Goal: Task Accomplishment & Management: Manage account settings

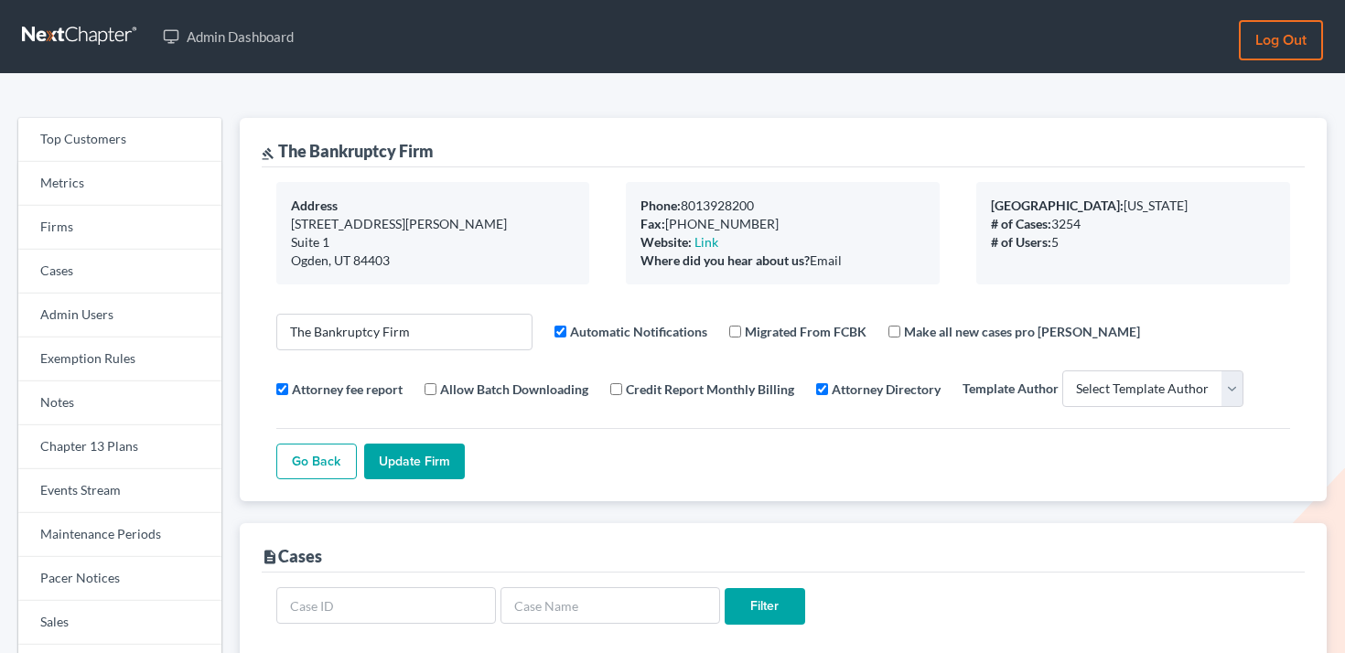
select select
click at [122, 228] on link "Firms" at bounding box center [119, 228] width 203 height 44
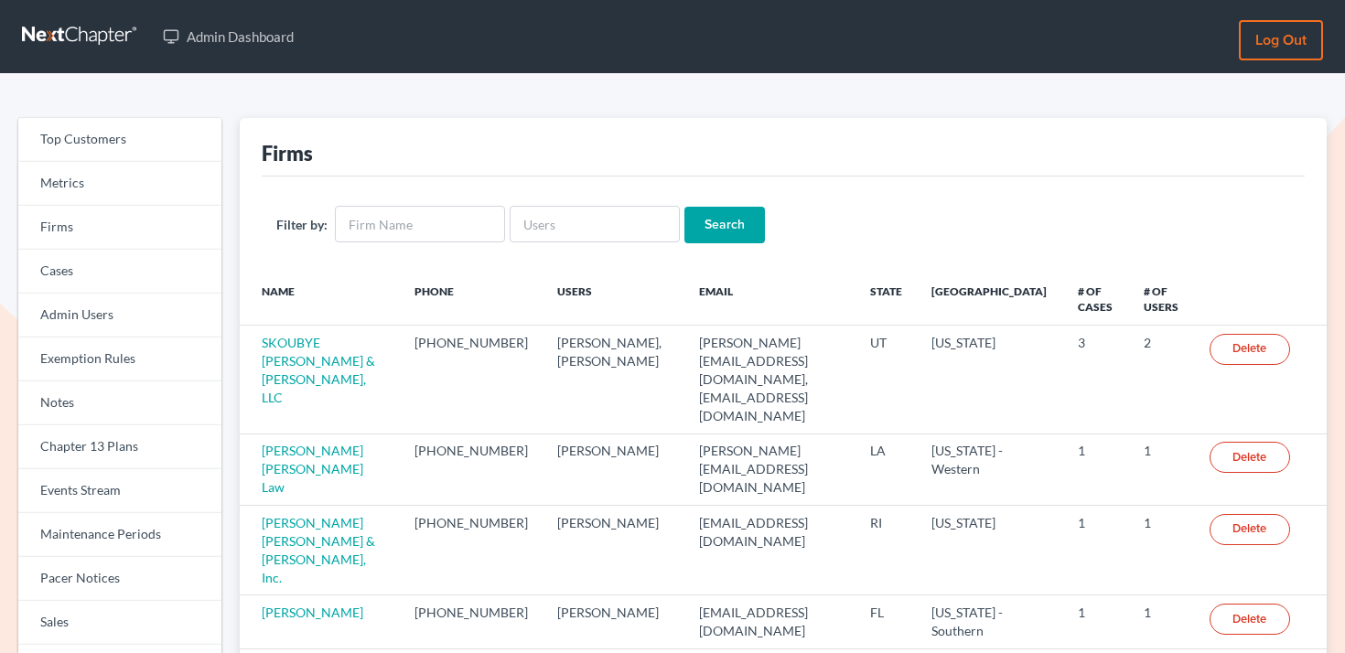
click at [404, 198] on div "Filter by: Search" at bounding box center [783, 225] width 1043 height 96
click at [404, 220] on input "text" at bounding box center [420, 224] width 170 height 37
type input "asa king"
click at [684, 207] on input "Search" at bounding box center [724, 225] width 81 height 37
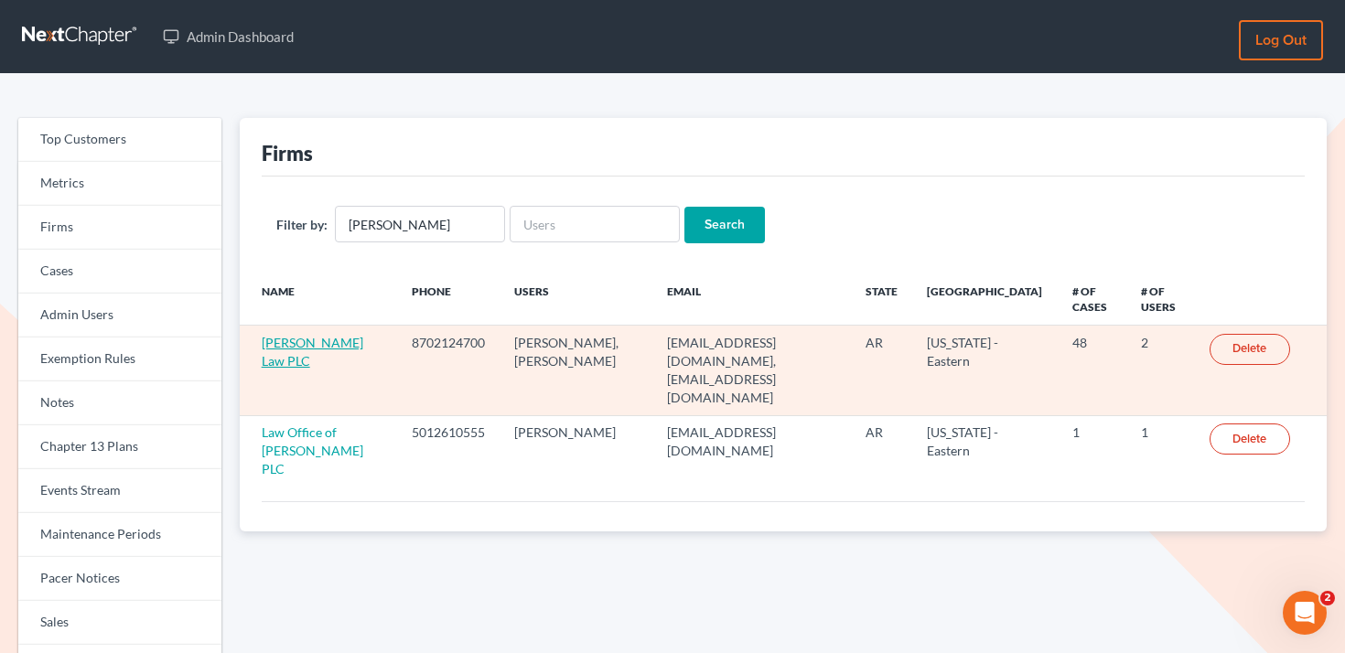
click at [309, 345] on link "Asa King Law PLC" at bounding box center [313, 352] width 102 height 34
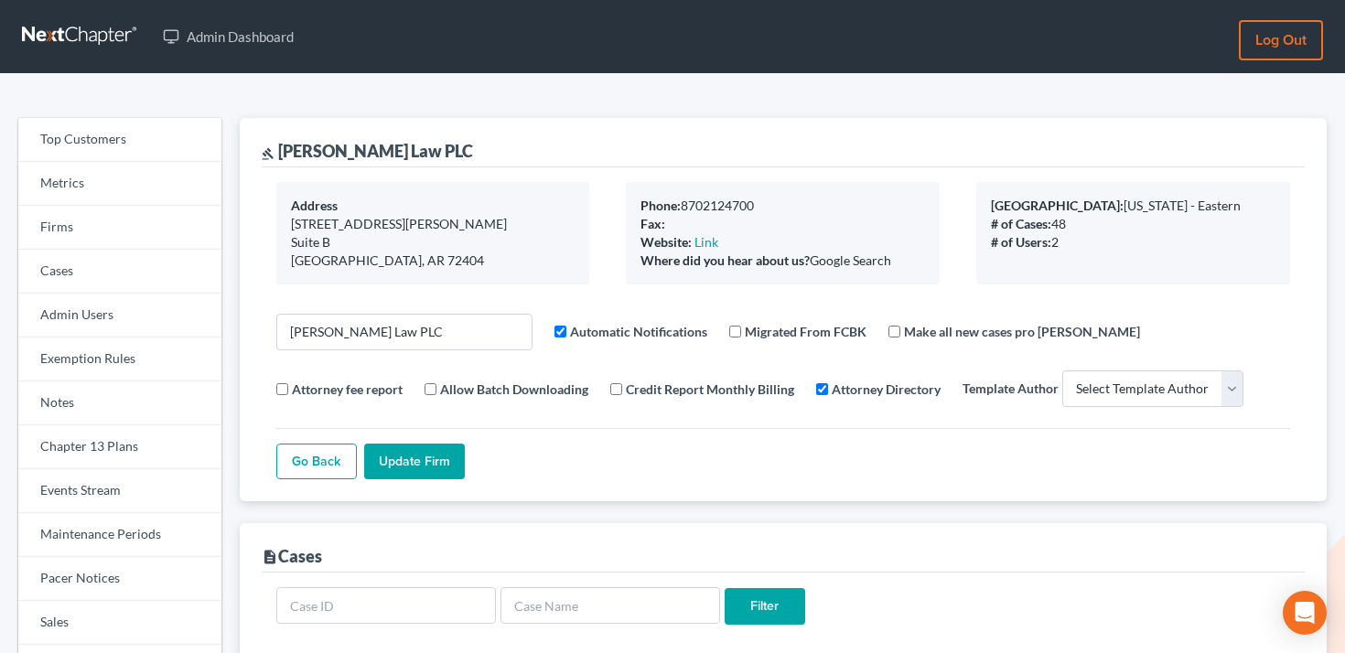
select select
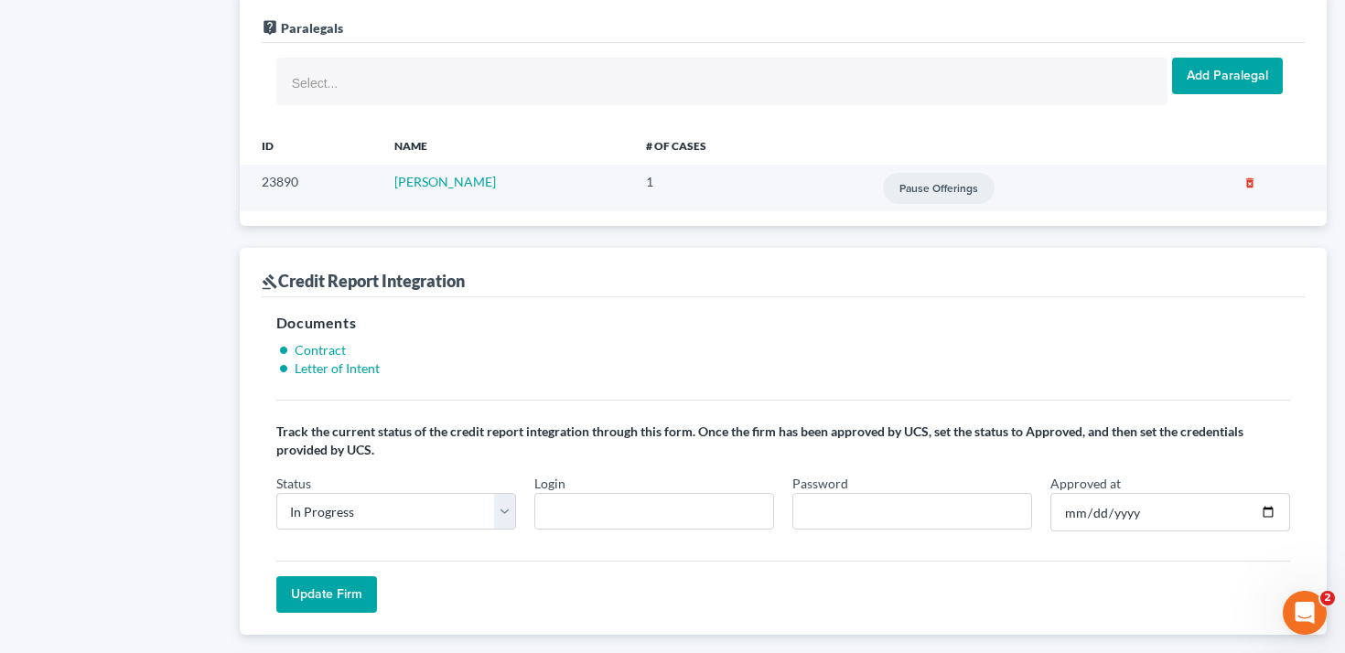
scroll to position [1372, 0]
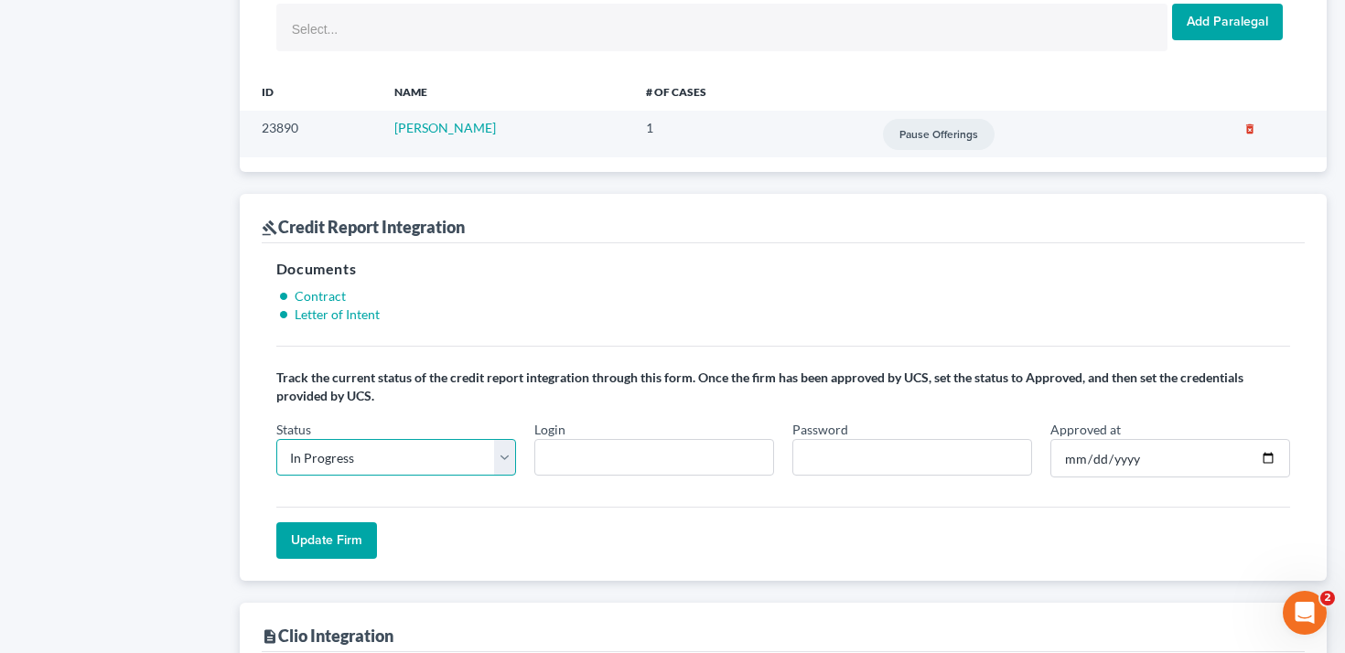
click at [413, 465] on select "In Progress Not Approved Approved Retry" at bounding box center [396, 457] width 240 height 37
select select "approved"
click at [276, 439] on select "In Progress Not Approved Approved Retry" at bounding box center [396, 457] width 240 height 37
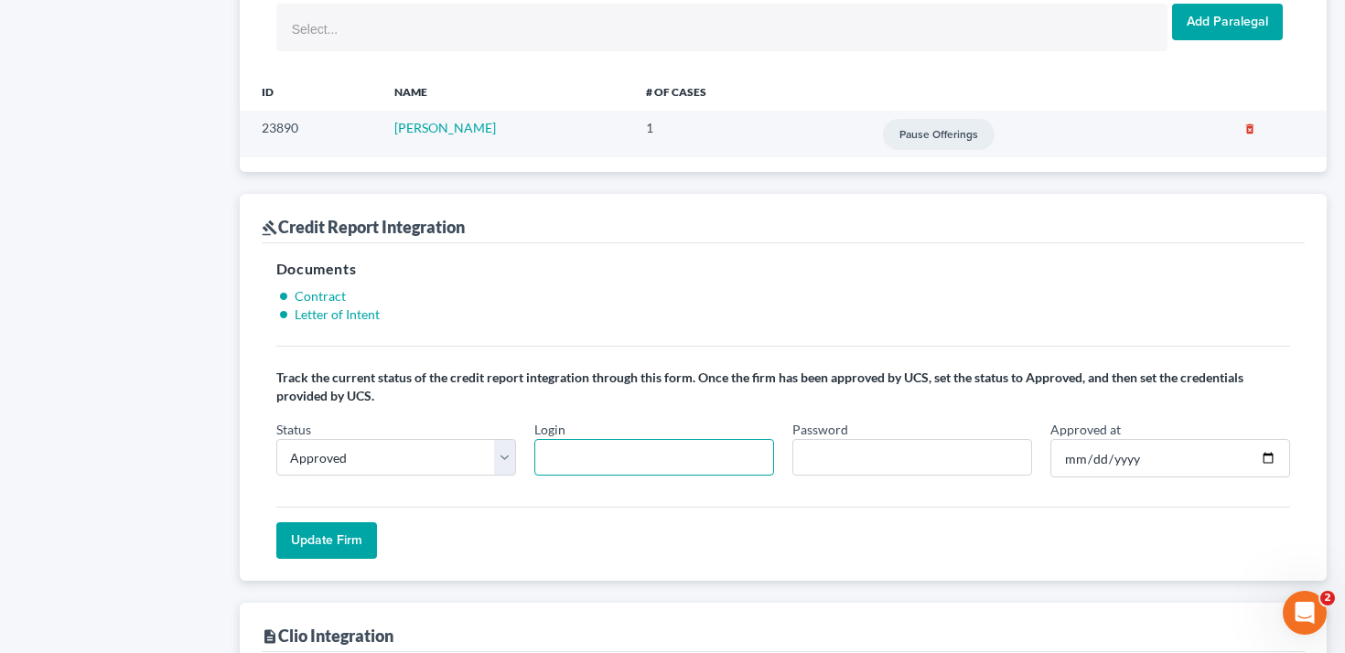
click at [591, 456] on input "Login" at bounding box center [654, 457] width 240 height 37
paste input "asa.king"
type input "asa.king"
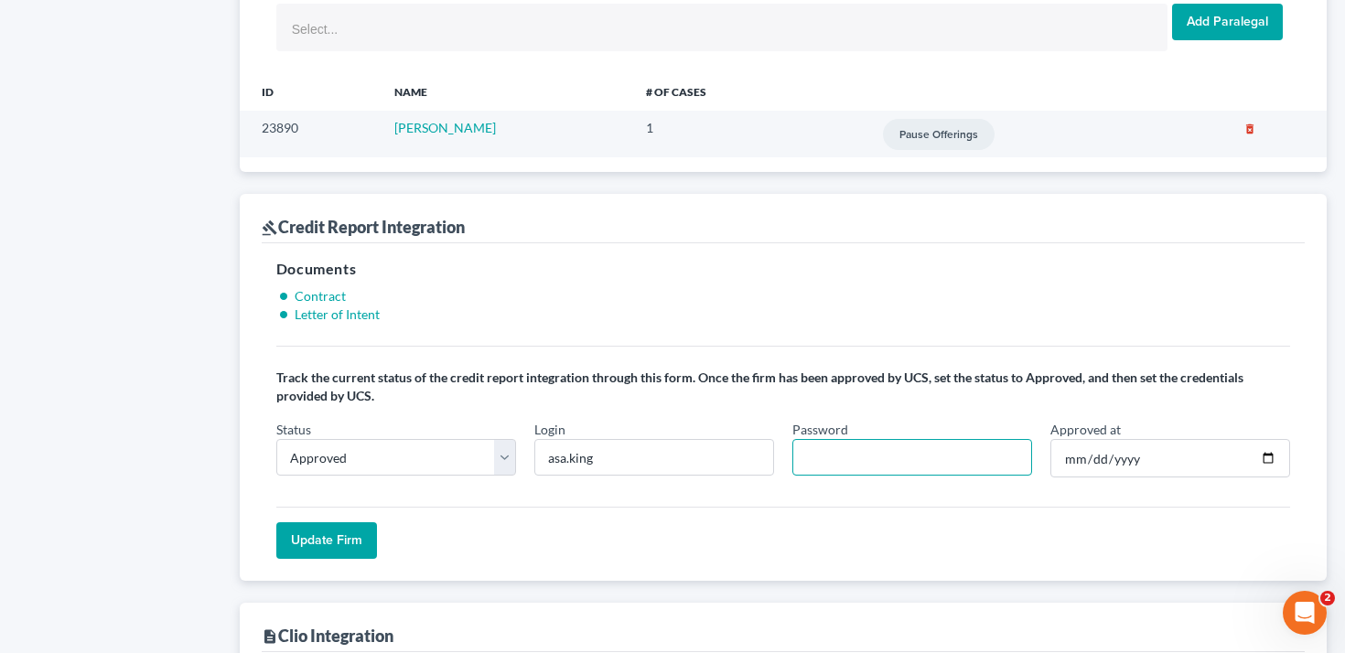
click at [873, 458] on input "Password" at bounding box center [912, 457] width 240 height 37
paste input "NCEx8306!"
type input "NCEx8306!"
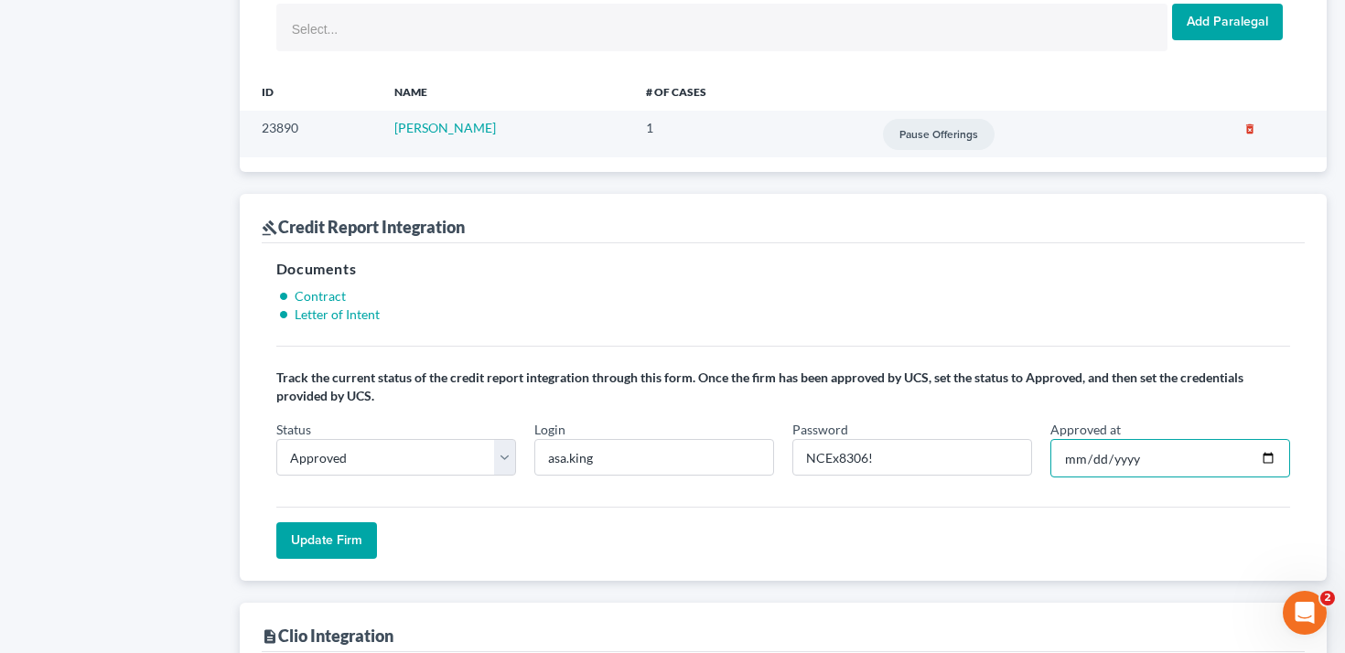
click at [1203, 441] on input "Approved at" at bounding box center [1170, 458] width 240 height 38
click at [1263, 458] on input "Approved at" at bounding box center [1170, 458] width 240 height 38
type input "2025-09-15"
click at [333, 533] on input "Update Firm" at bounding box center [326, 540] width 101 height 37
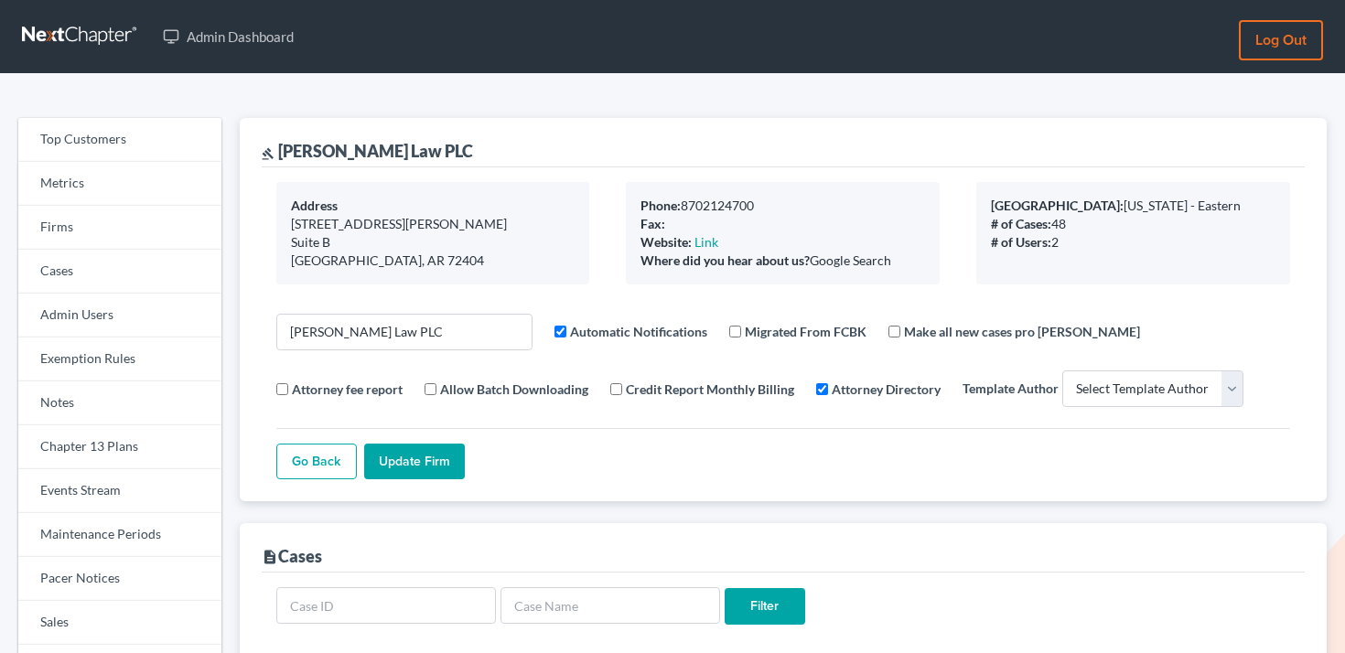
select select
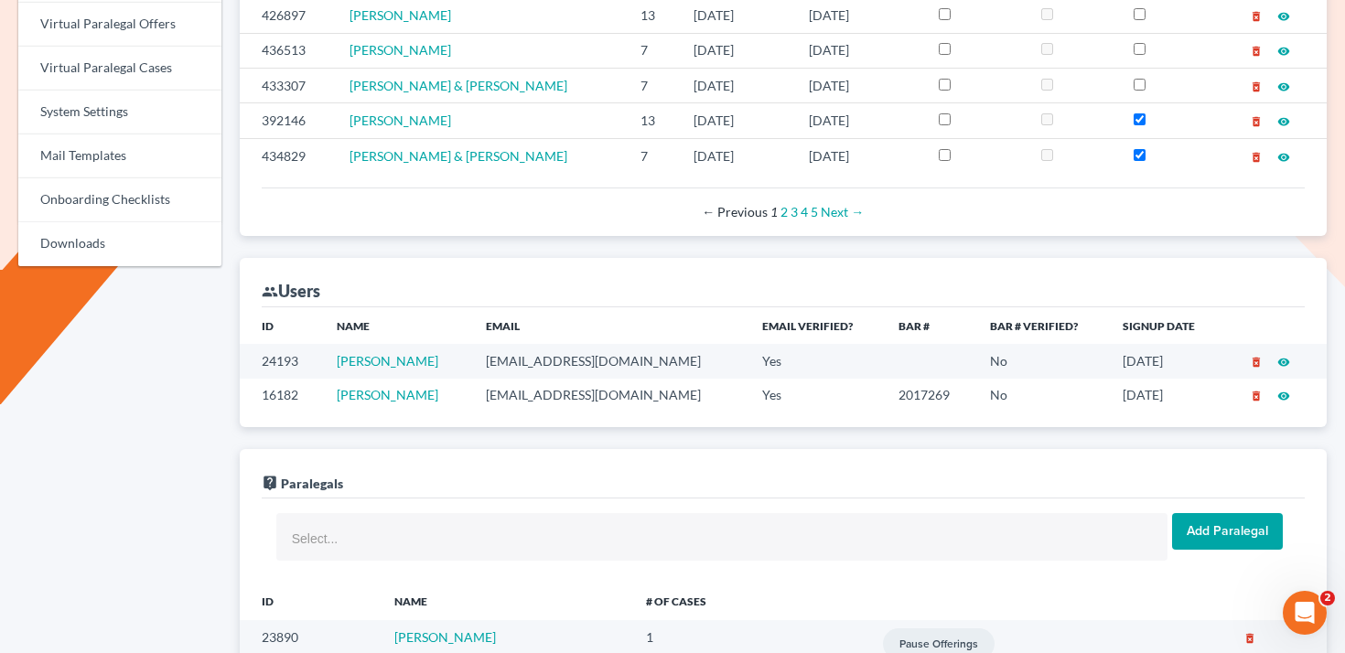
scroll to position [866, 0]
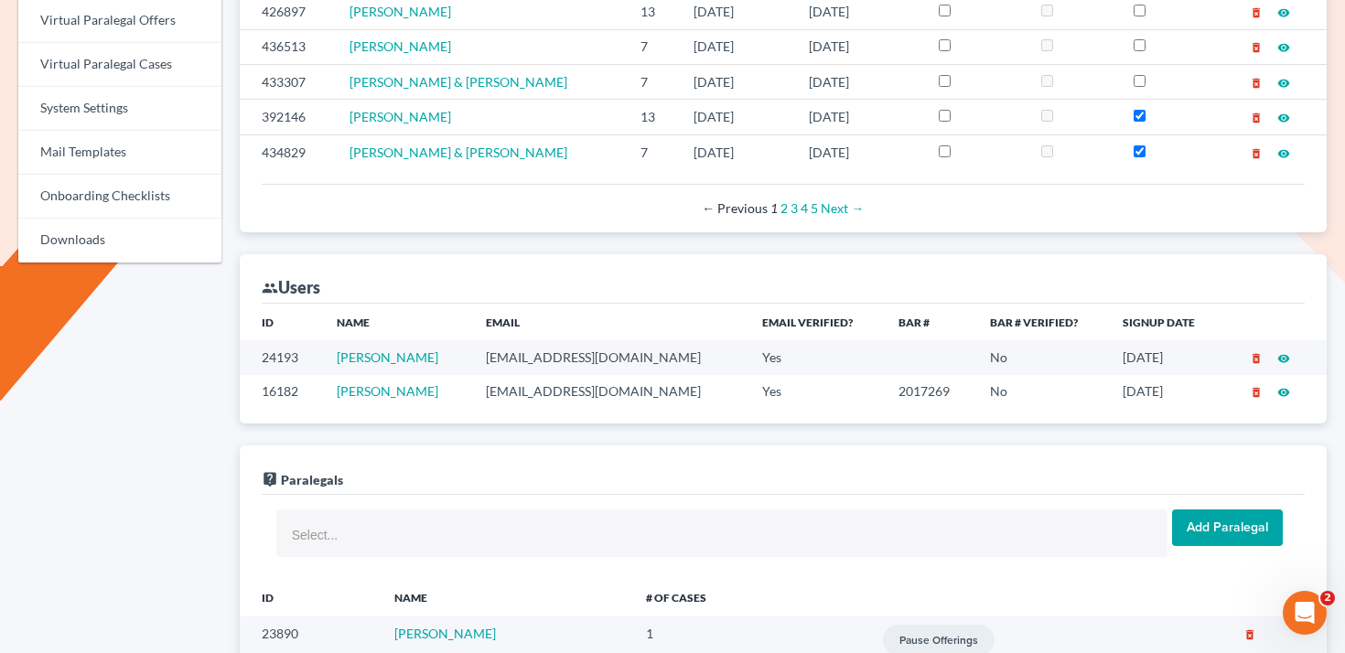
click at [528, 354] on td "[EMAIL_ADDRESS][DOMAIN_NAME]" at bounding box center [609, 357] width 277 height 34
click at [533, 359] on td "[EMAIL_ADDRESS][DOMAIN_NAME]" at bounding box center [609, 357] width 277 height 34
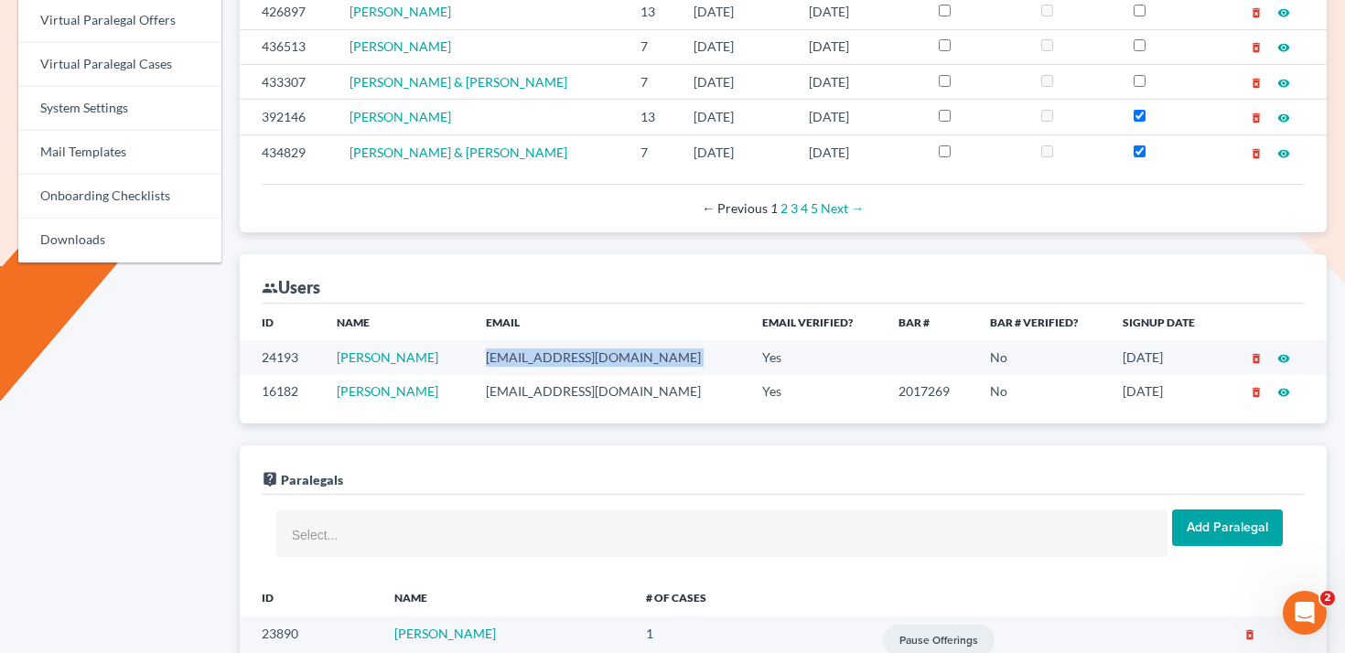
click at [533, 359] on td "alyza@asaking.law" at bounding box center [609, 357] width 277 height 34
copy td "alyza@asaking.law"
click at [528, 387] on td "[EMAIL_ADDRESS][DOMAIN_NAME]" at bounding box center [609, 392] width 277 height 34
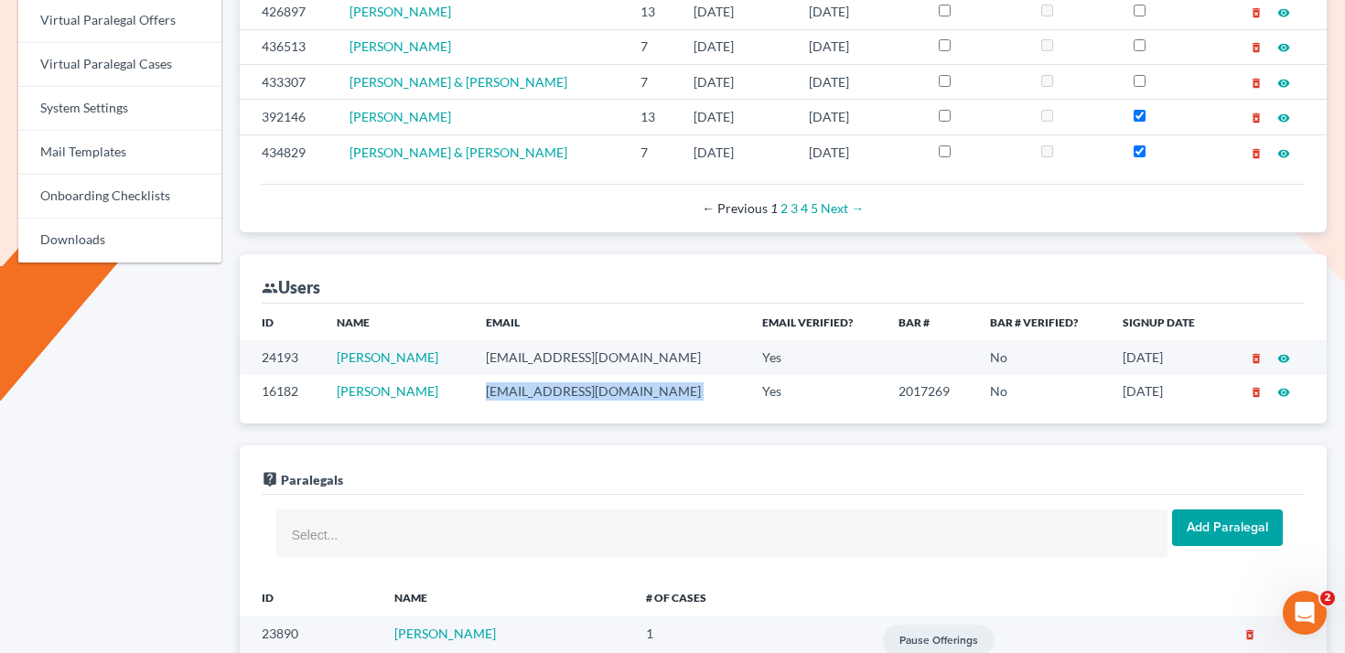
copy td "[EMAIL_ADDRESS][DOMAIN_NAME]"
click at [534, 360] on td "[EMAIL_ADDRESS][DOMAIN_NAME]" at bounding box center [609, 357] width 277 height 34
copy td "[EMAIL_ADDRESS][DOMAIN_NAME]"
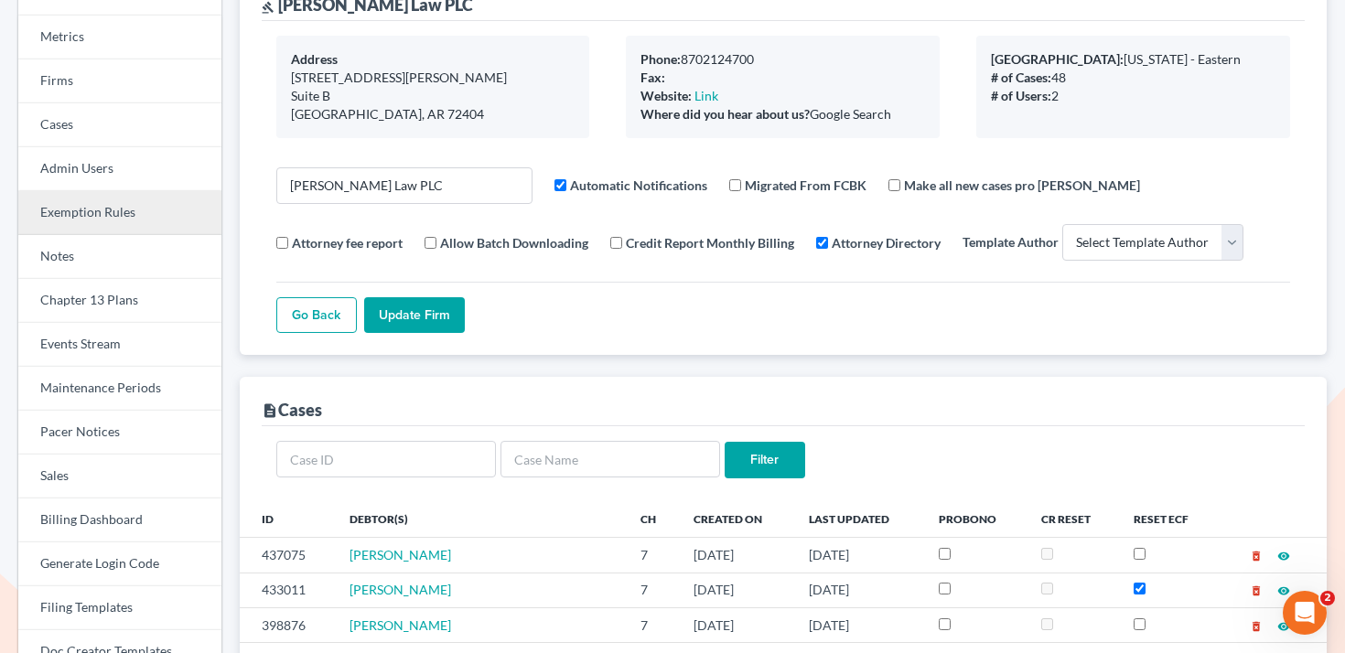
scroll to position [0, 0]
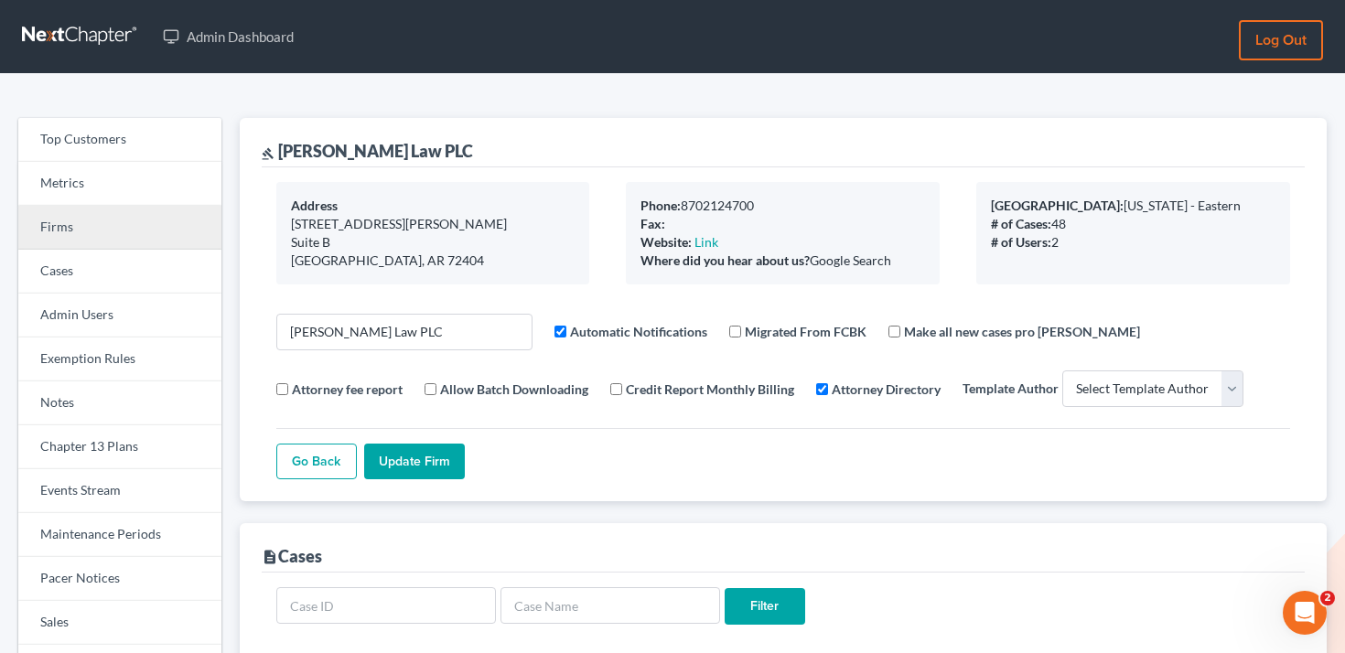
click at [106, 221] on link "Firms" at bounding box center [119, 228] width 203 height 44
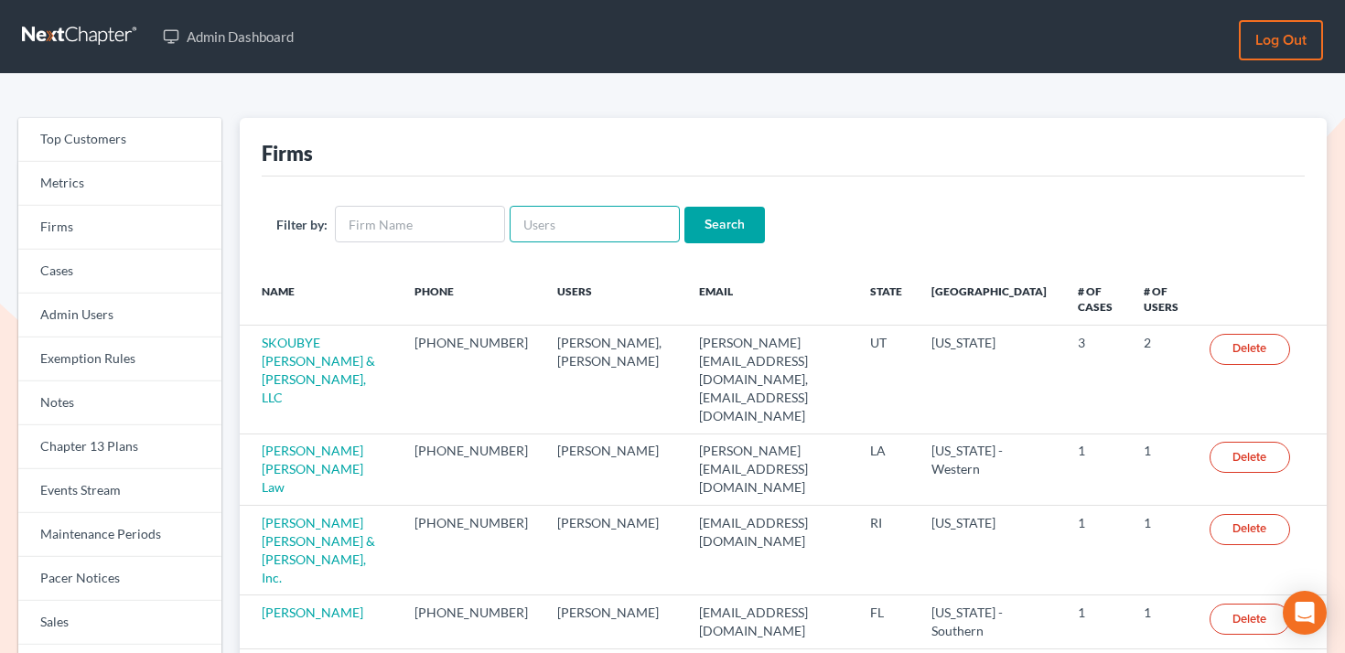
click at [545, 221] on input "text" at bounding box center [595, 224] width 170 height 37
paste input "cahnd@cahnlawoffice.com"
type input "cahnd@cahnlawoffice.com"
click at [734, 225] on input "Search" at bounding box center [724, 225] width 81 height 37
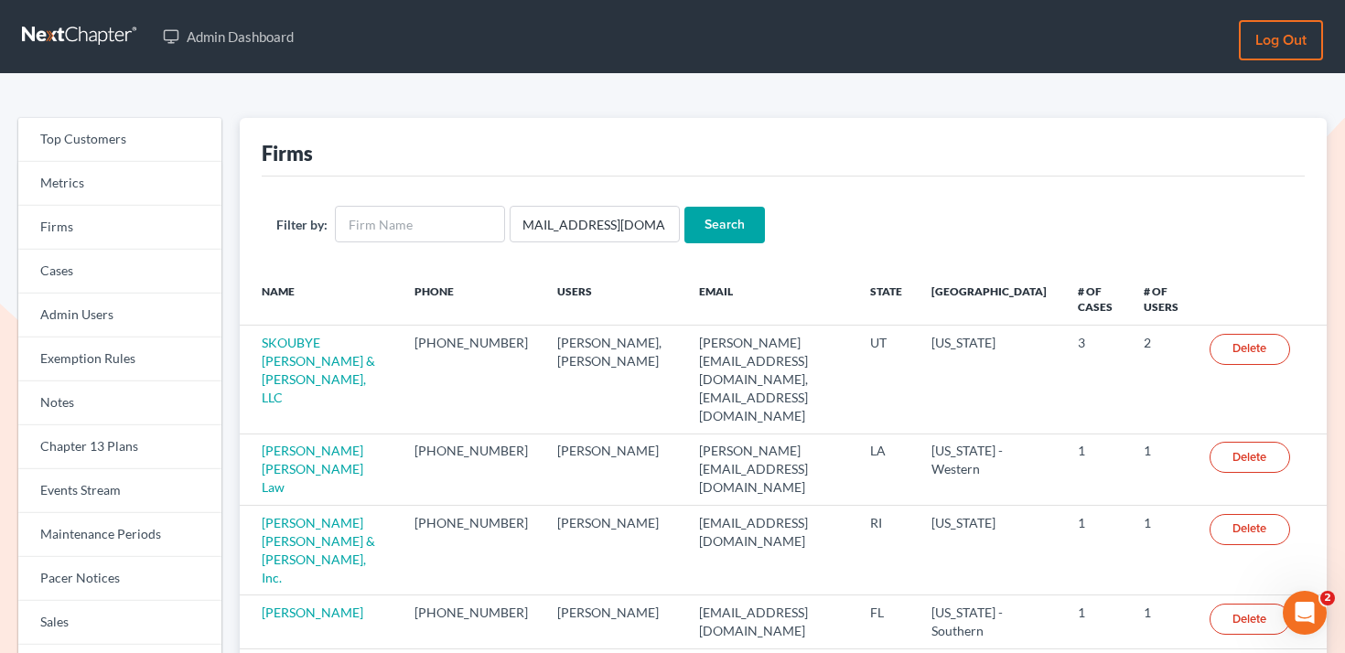
scroll to position [0, 0]
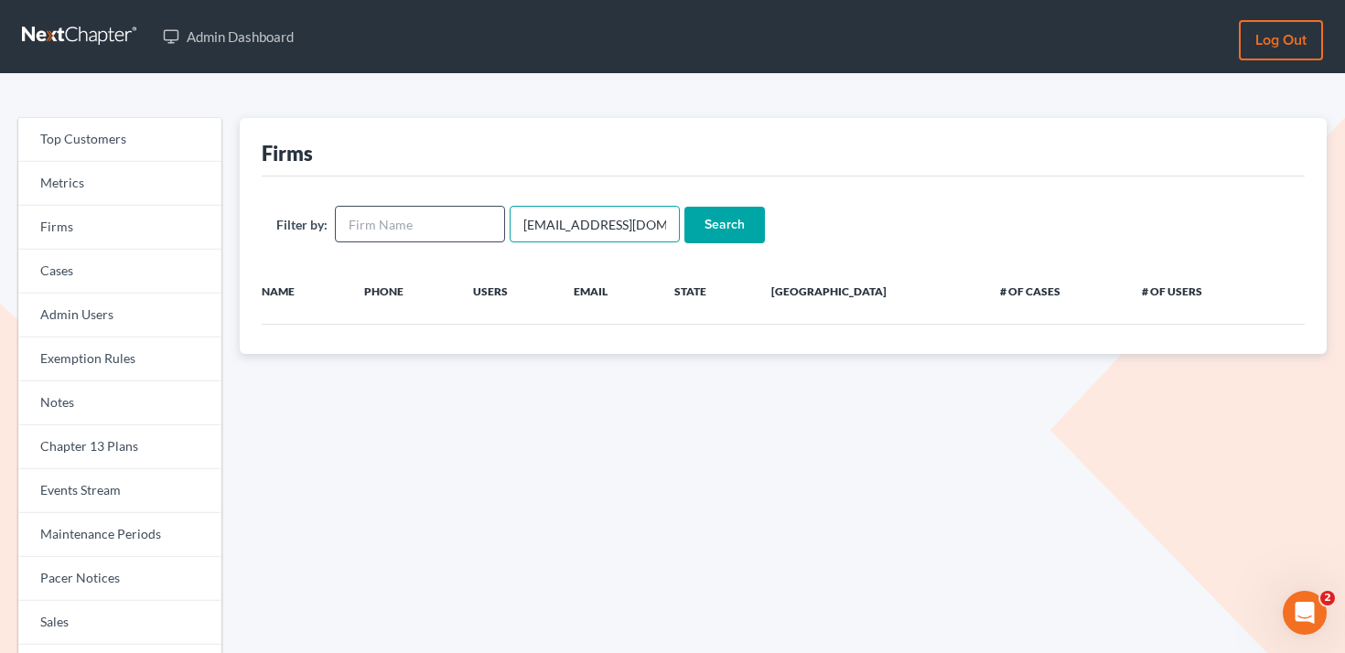
drag, startPoint x: 566, startPoint y: 221, endPoint x: 479, endPoint y: 220, distance: 87.9
click at [479, 221] on form "Filter by: cahnd@cahnlawoffice.com Search" at bounding box center [783, 225] width 1014 height 38
type input "cahnlawoffice.com"
click at [684, 207] on input "Search" at bounding box center [724, 225] width 81 height 37
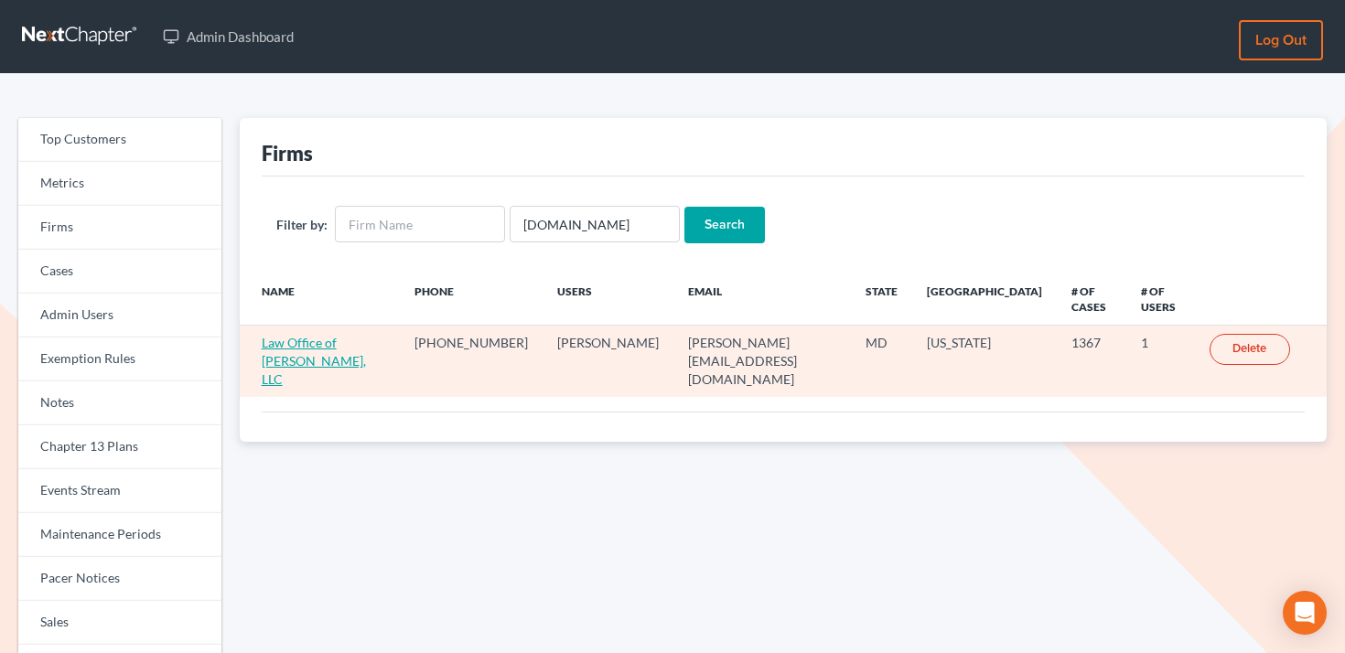
click at [366, 343] on link "Law Office of David Cahn, LLC" at bounding box center [314, 361] width 104 height 52
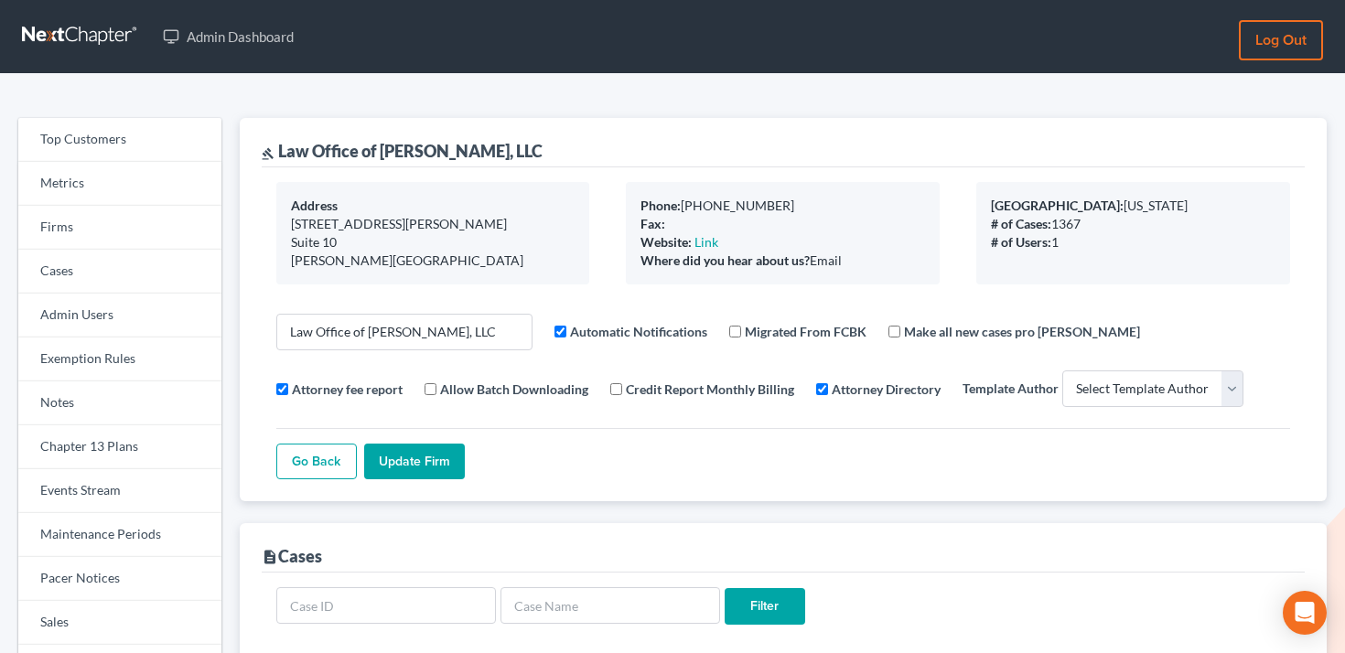
select select
click at [149, 221] on link "Firms" at bounding box center [119, 228] width 203 height 44
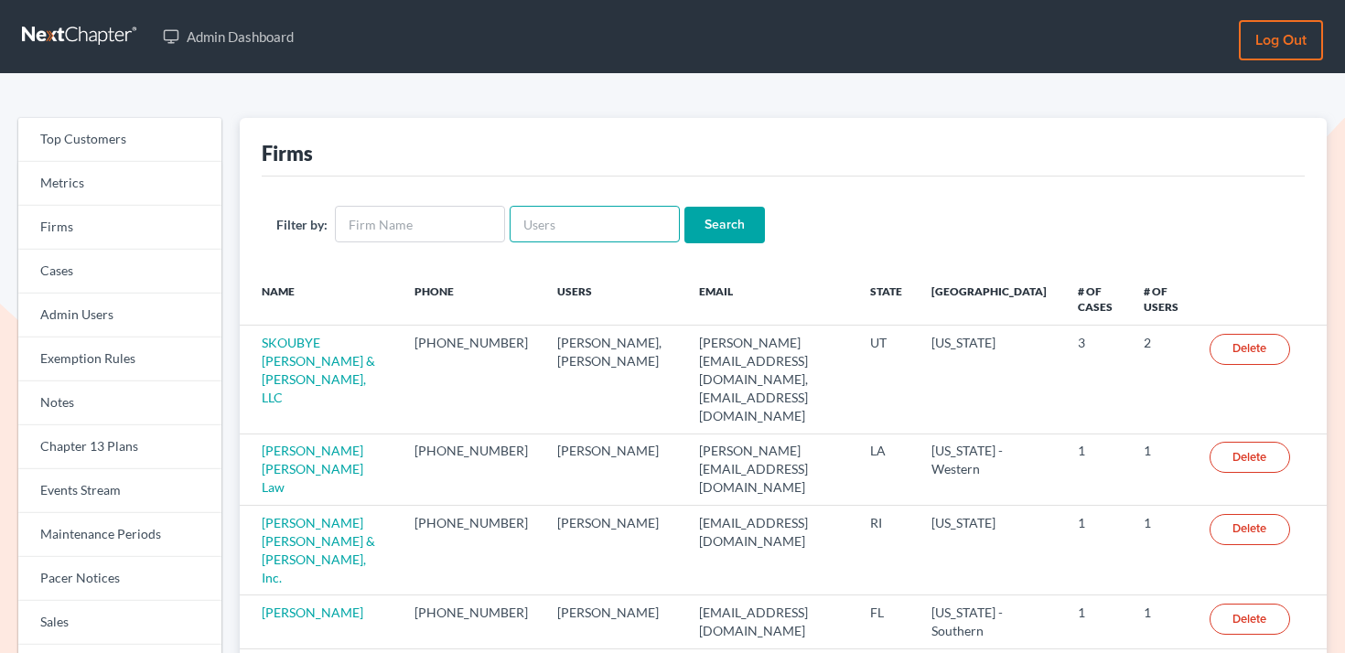
click at [633, 221] on input "text" at bounding box center [595, 224] width 170 height 37
paste input "[PERSON_NAME][EMAIL_ADDRESS][DOMAIN_NAME]"
type input "[PERSON_NAME][EMAIL_ADDRESS][DOMAIN_NAME]"
click at [702, 221] on input "Search" at bounding box center [724, 225] width 81 height 37
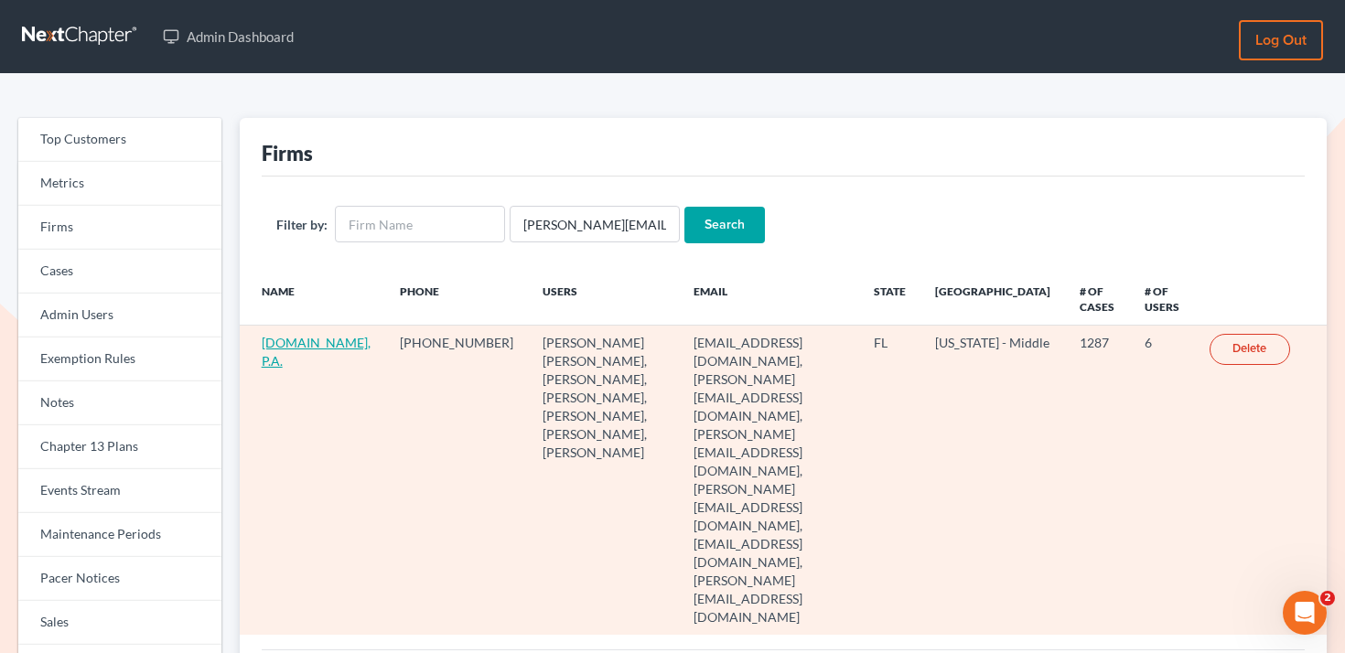
click at [289, 364] on link "[DOMAIN_NAME], P.A." at bounding box center [316, 352] width 109 height 34
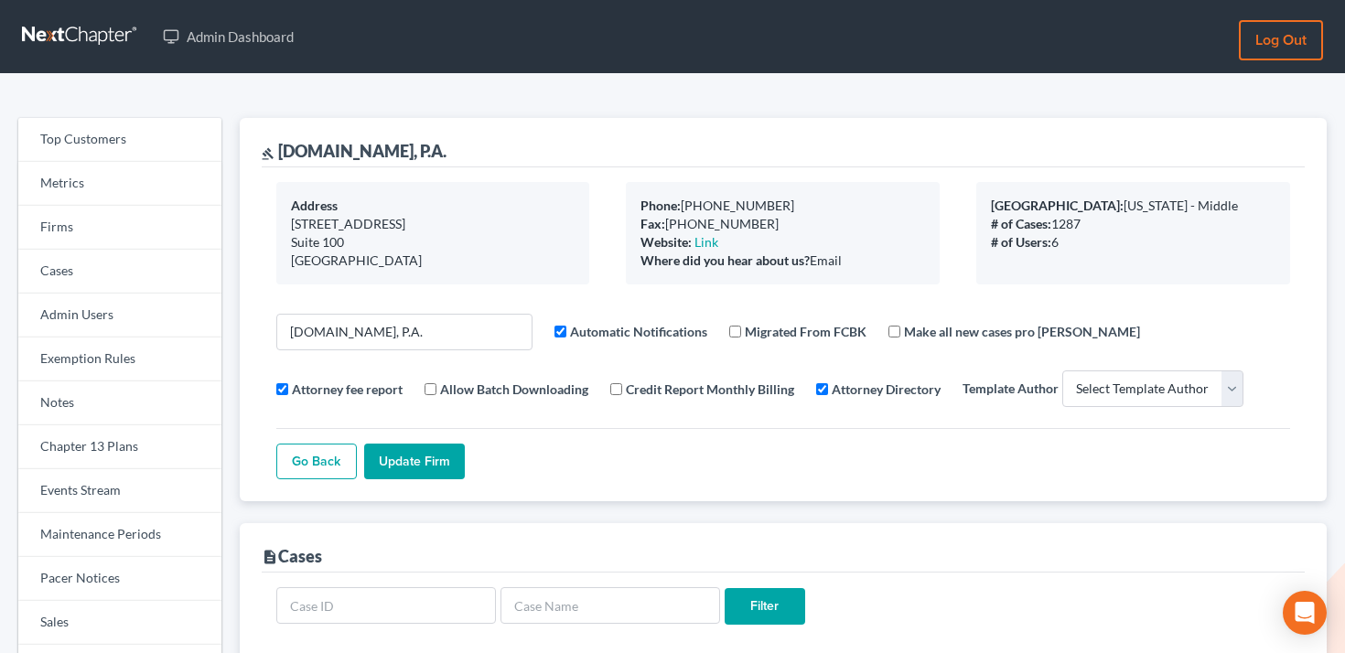
select select
click at [156, 230] on link "Firms" at bounding box center [119, 228] width 203 height 44
select select
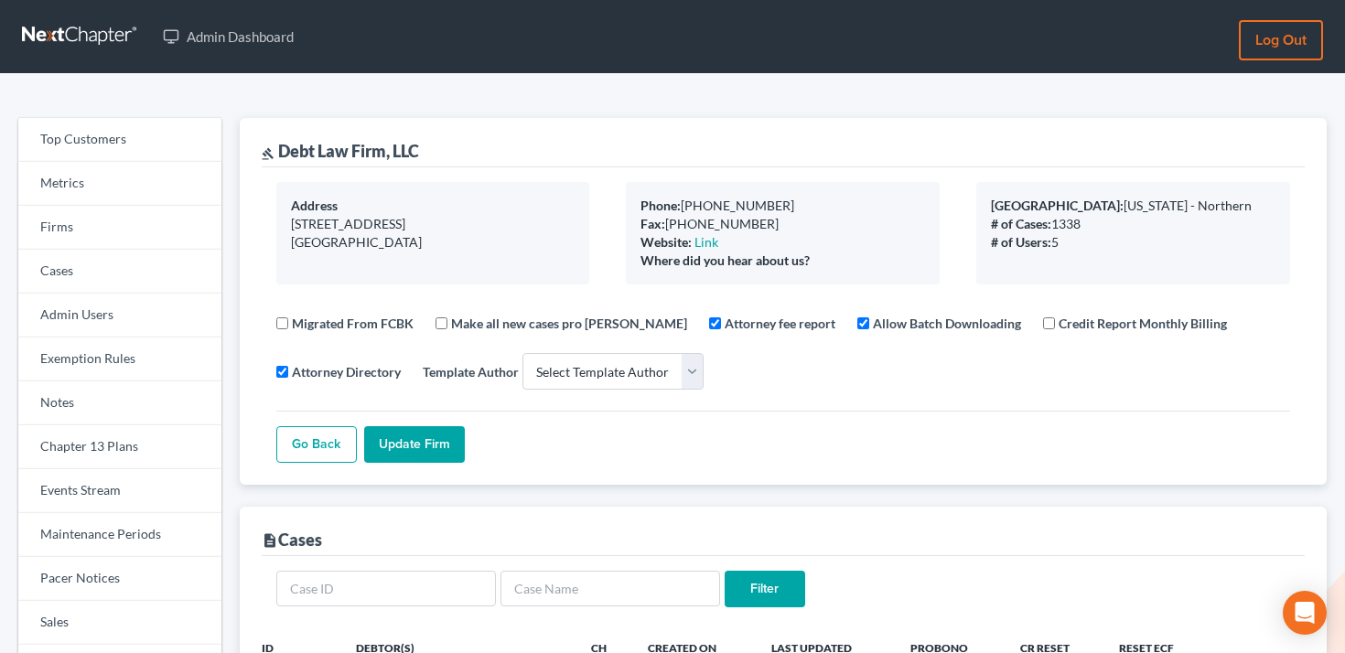
select select
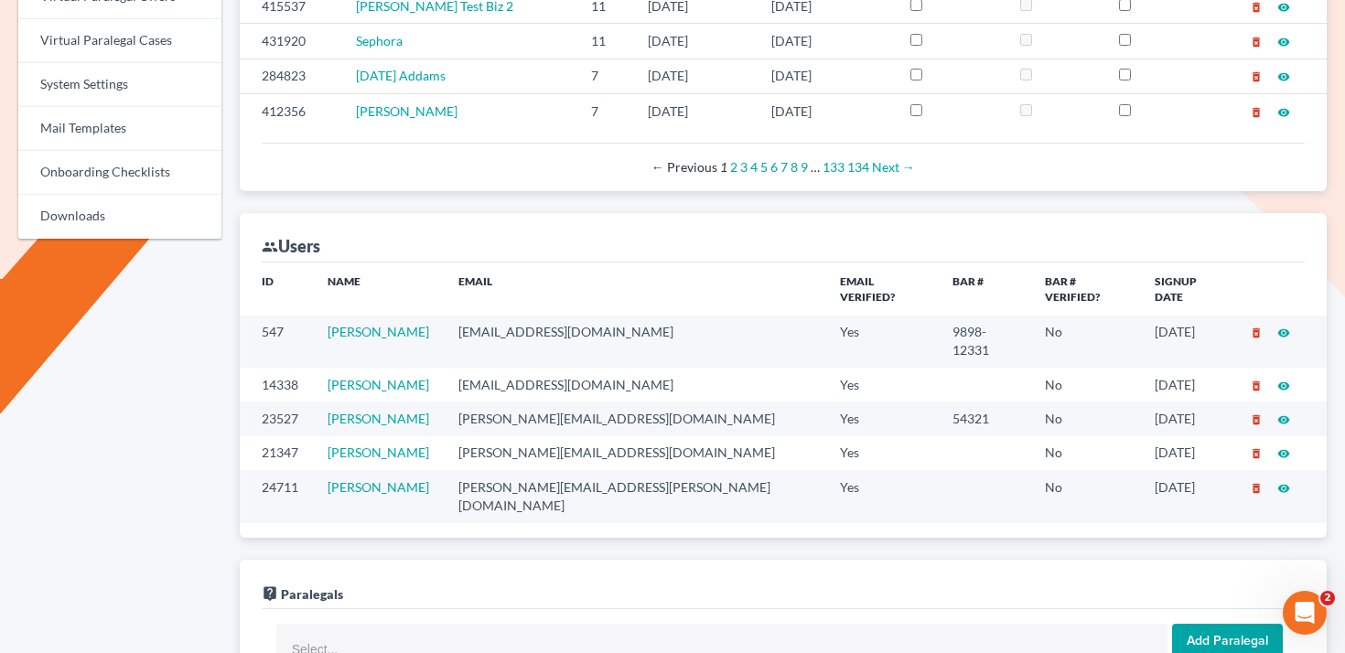
scroll to position [888, 0]
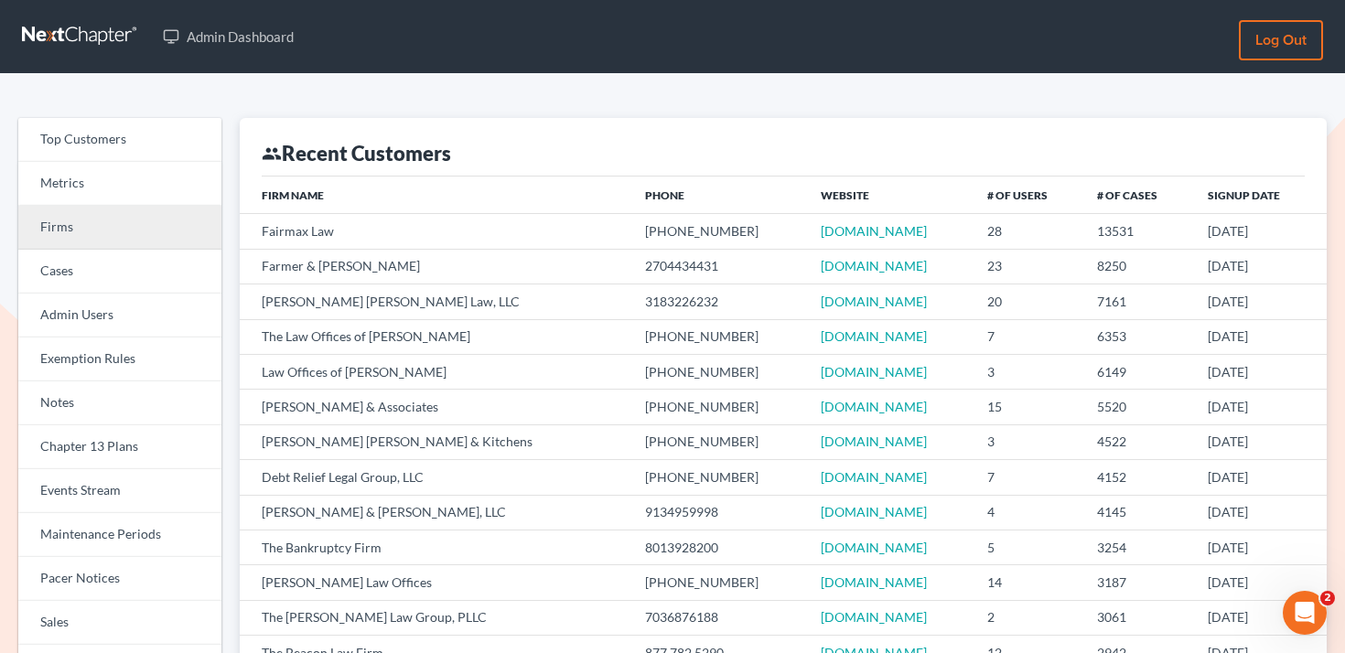
click at [198, 233] on link "Firms" at bounding box center [119, 228] width 203 height 44
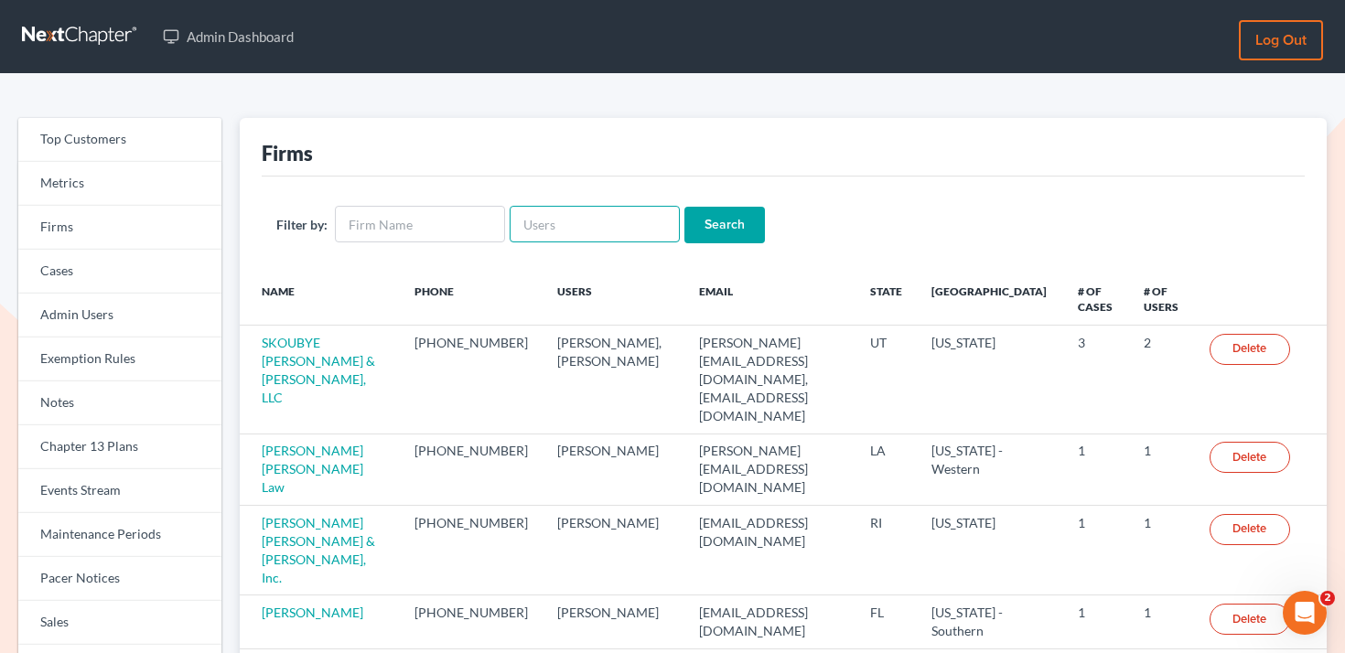
click at [625, 223] on input "text" at bounding box center [595, 224] width 170 height 37
paste input "chas@fresh-start.law"
type input "chas@fresh-start.law"
click at [684, 224] on input "Search" at bounding box center [724, 225] width 81 height 37
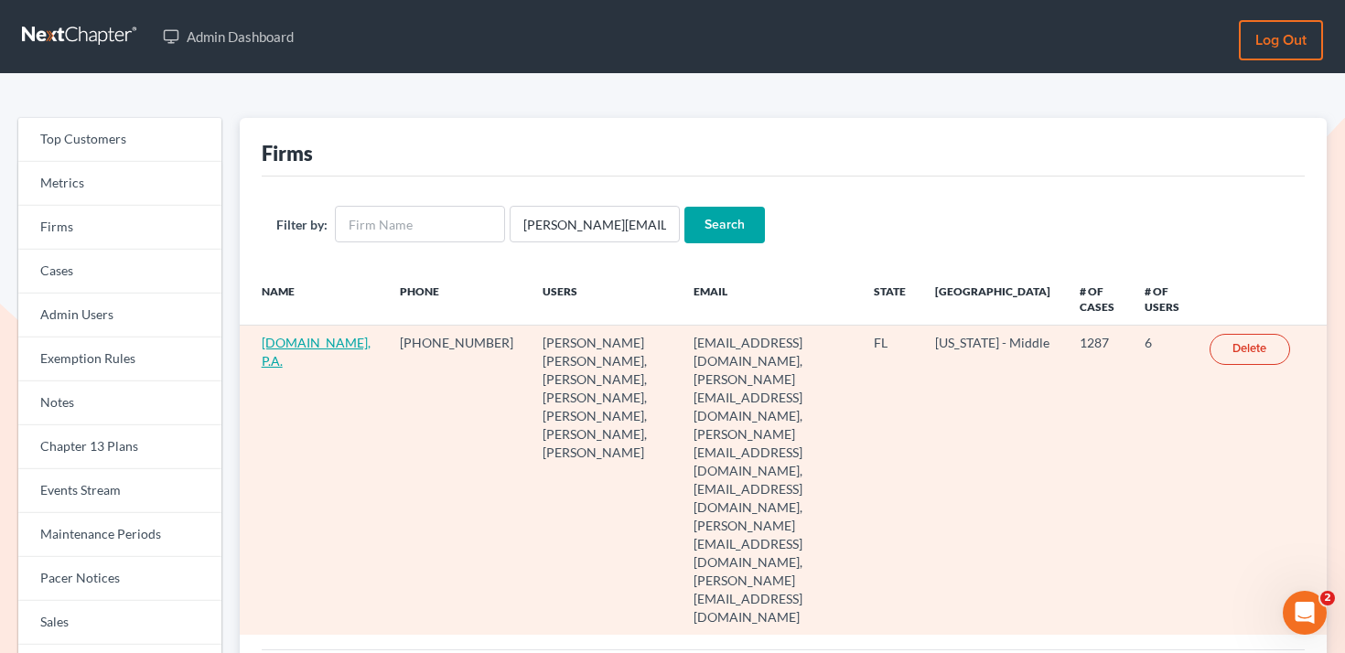
click at [277, 347] on link "Fresh-Start.Law, P.A." at bounding box center [316, 352] width 109 height 34
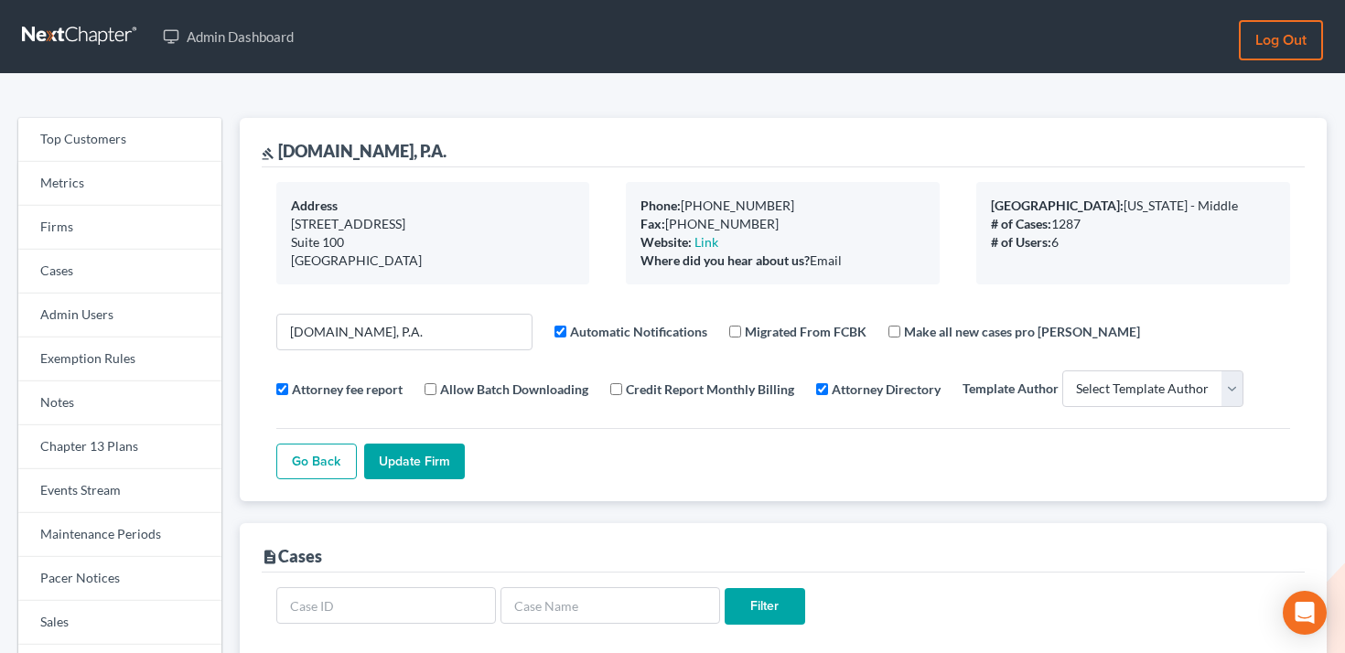
select select
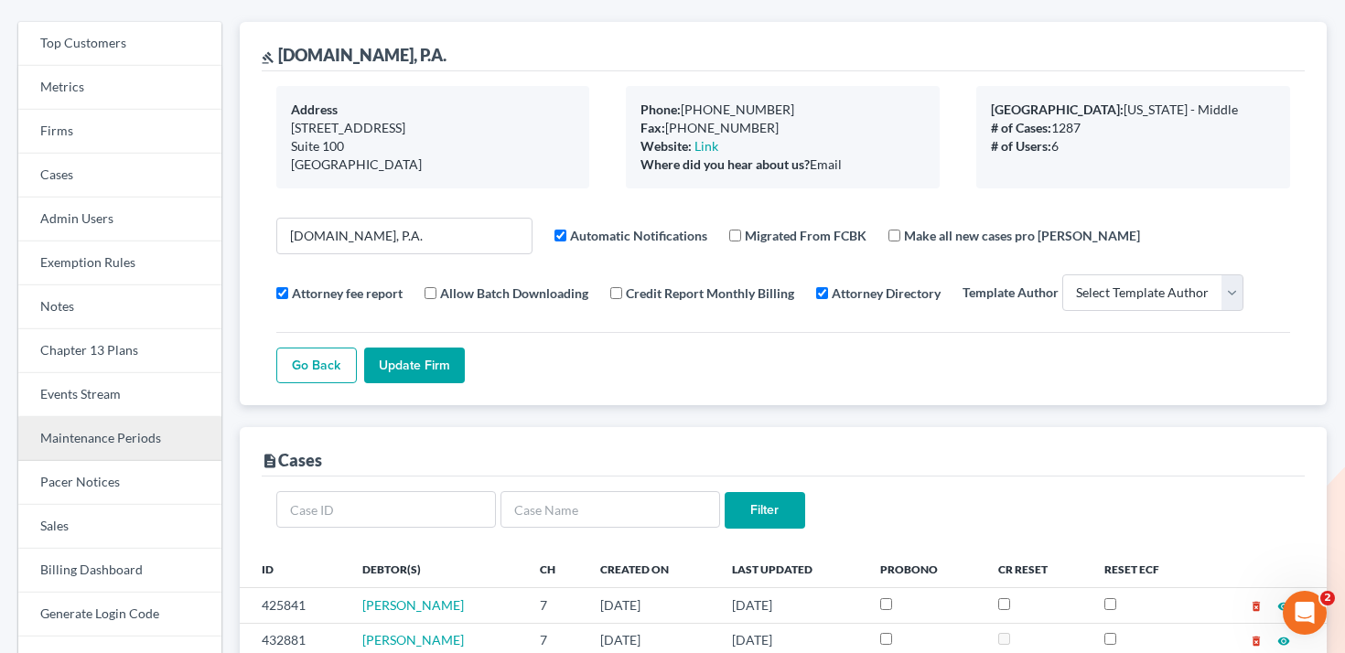
scroll to position [114, 0]
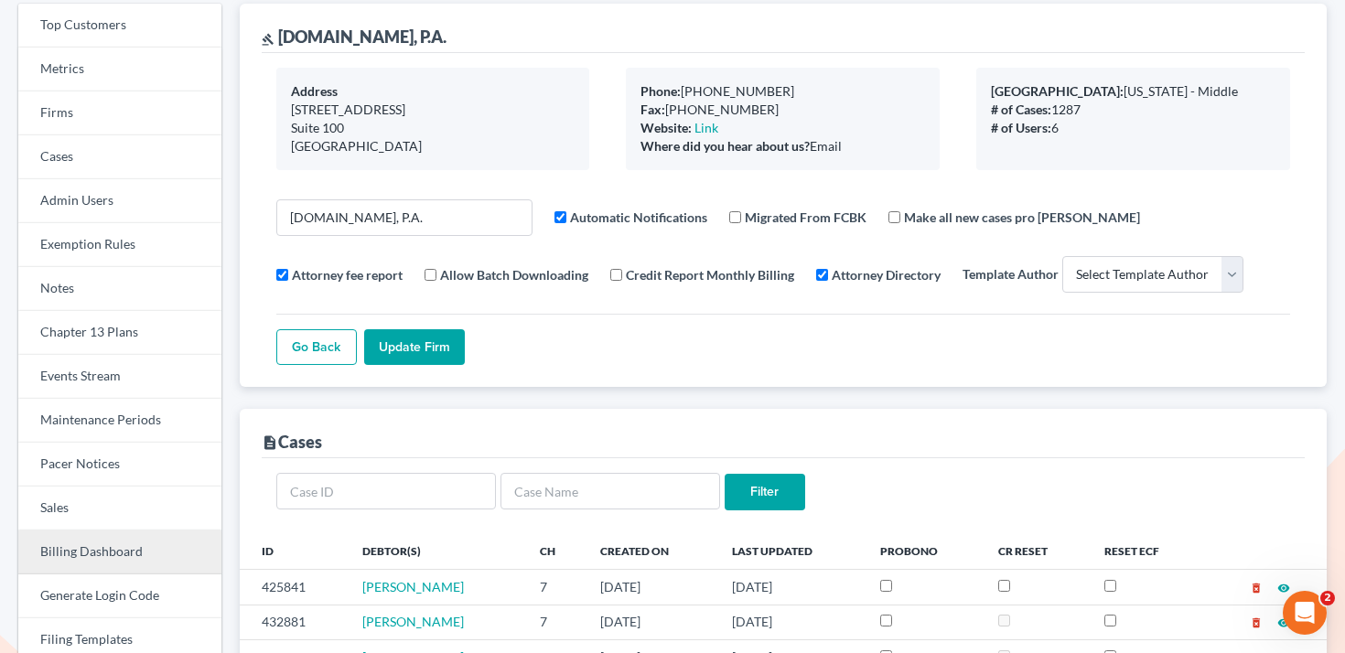
click at [121, 554] on link "Billing Dashboard" at bounding box center [119, 553] width 203 height 44
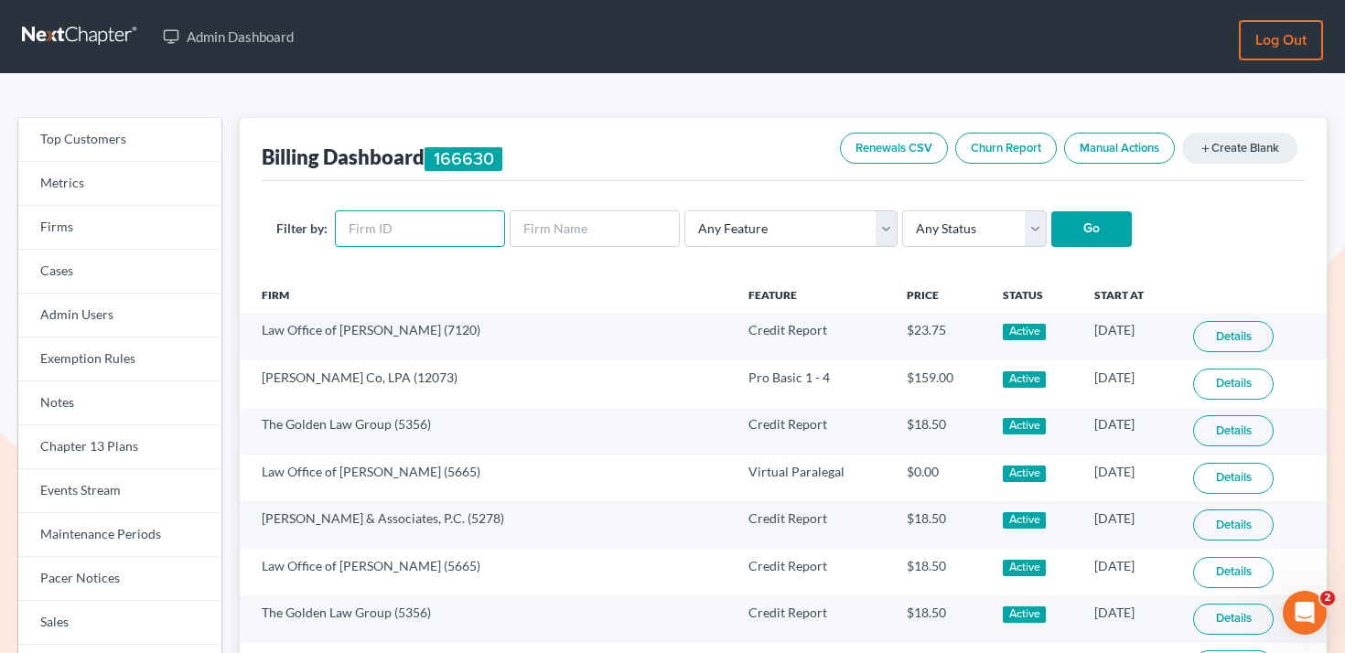
click at [431, 228] on input "text" at bounding box center [420, 228] width 170 height 37
paste input "1273"
type input "1273"
click at [1089, 219] on input "Go" at bounding box center [1091, 229] width 81 height 37
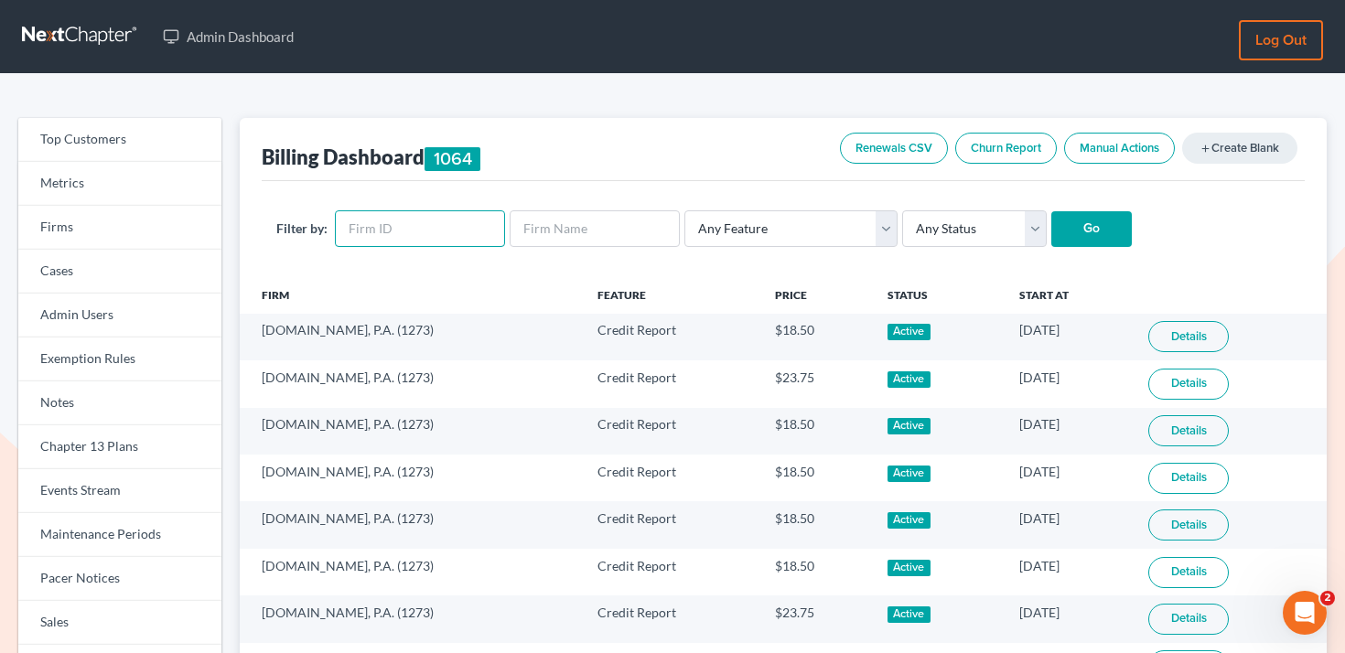
click at [438, 217] on input "text" at bounding box center [420, 228] width 170 height 37
paste input "1273"
type input "1273"
click at [943, 235] on select "Any Status Active Inactive Pending Expired Error Pending Charges" at bounding box center [974, 228] width 145 height 37
select select "active"
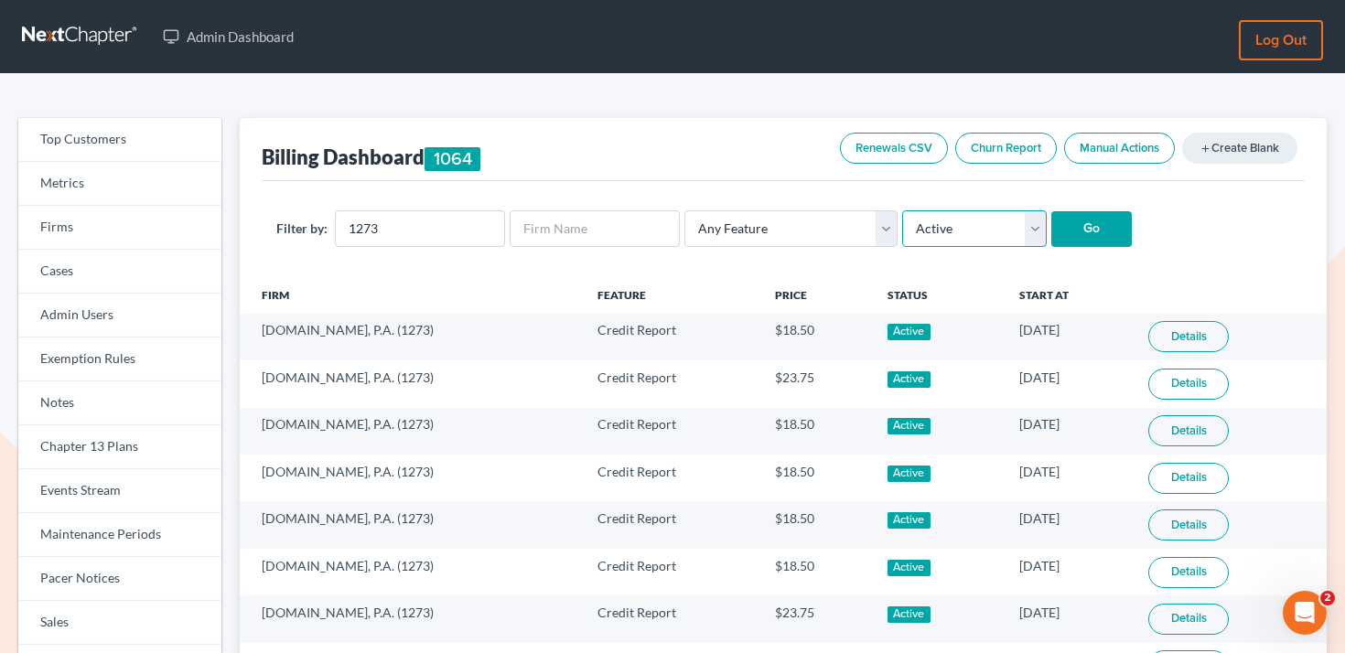
click at [902, 210] on select "Any Status Active Inactive Pending Expired Error Pending Charges" at bounding box center [974, 228] width 145 height 37
click at [1071, 239] on input "Go" at bounding box center [1091, 229] width 81 height 37
select select "active"
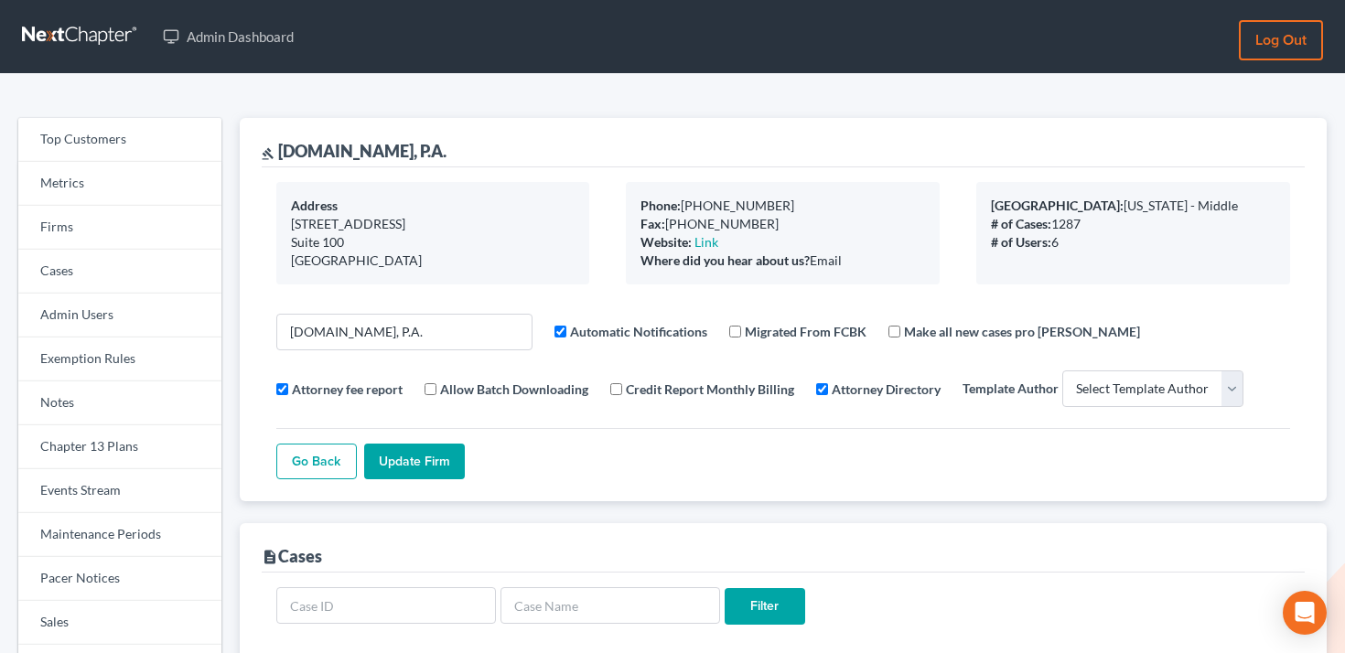
select select
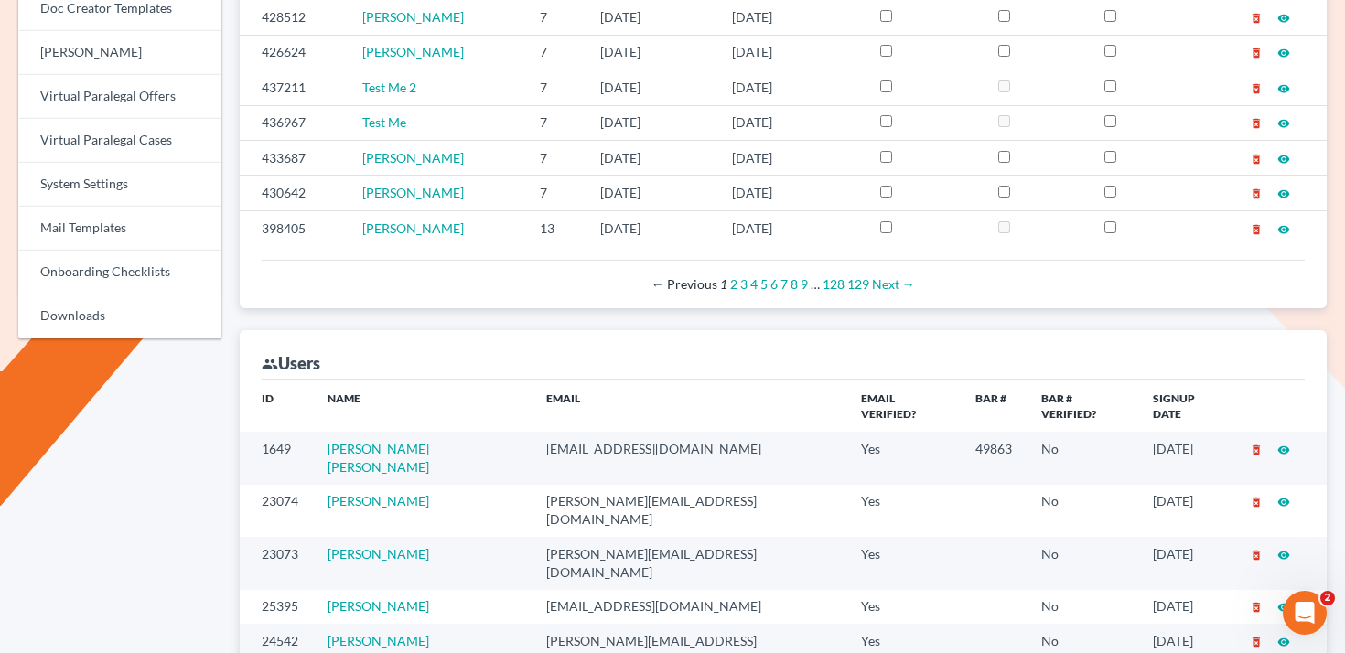
scroll to position [831, 0]
